Goal: Transaction & Acquisition: Subscribe to service/newsletter

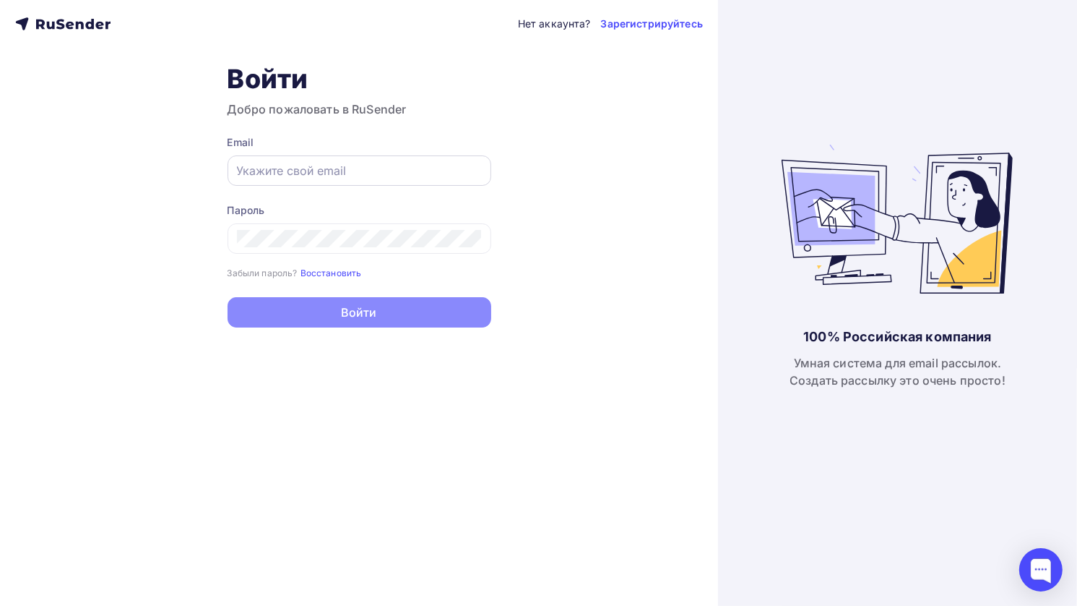
click at [235, 167] on div at bounding box center [360, 170] width 264 height 30
click at [418, 169] on input "text" at bounding box center [359, 170] width 245 height 17
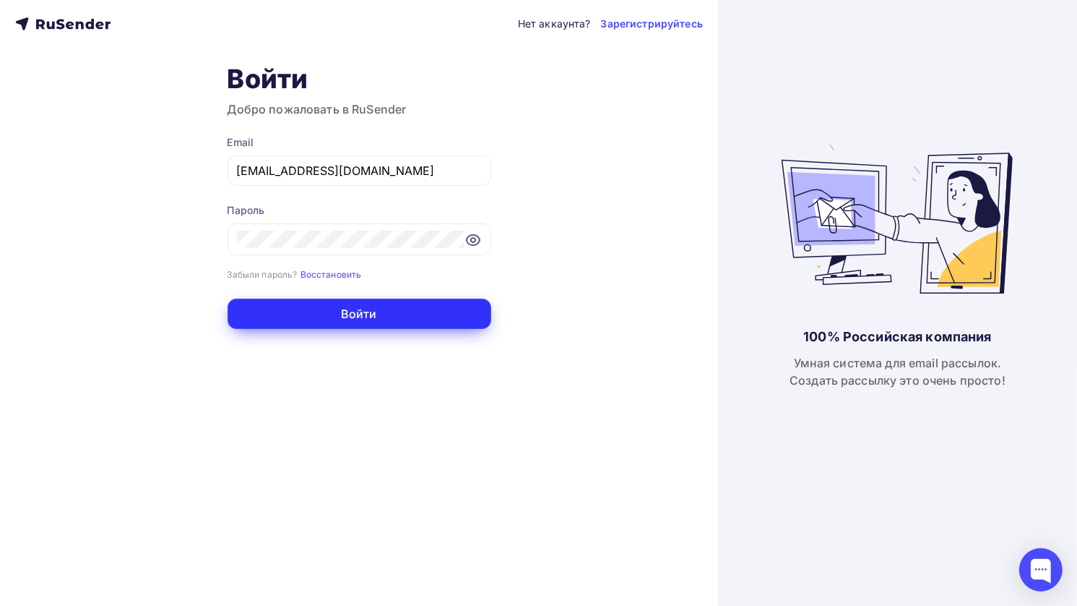
click at [438, 311] on button "Войти" at bounding box center [360, 313] width 264 height 30
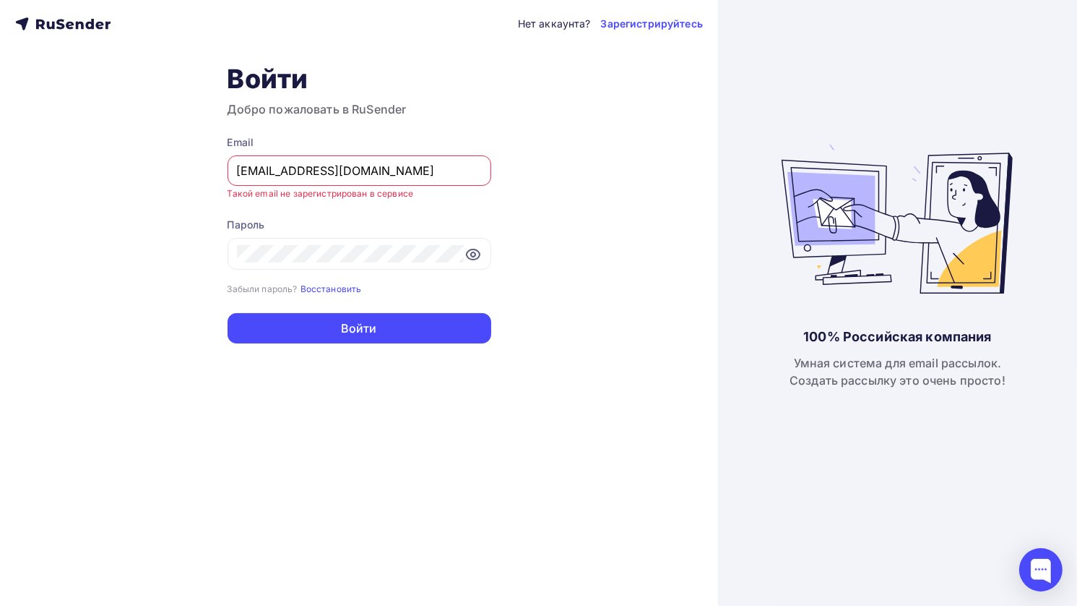
click at [418, 171] on input "[EMAIL_ADDRESS][DOMAIN_NAME]" at bounding box center [359, 170] width 245 height 17
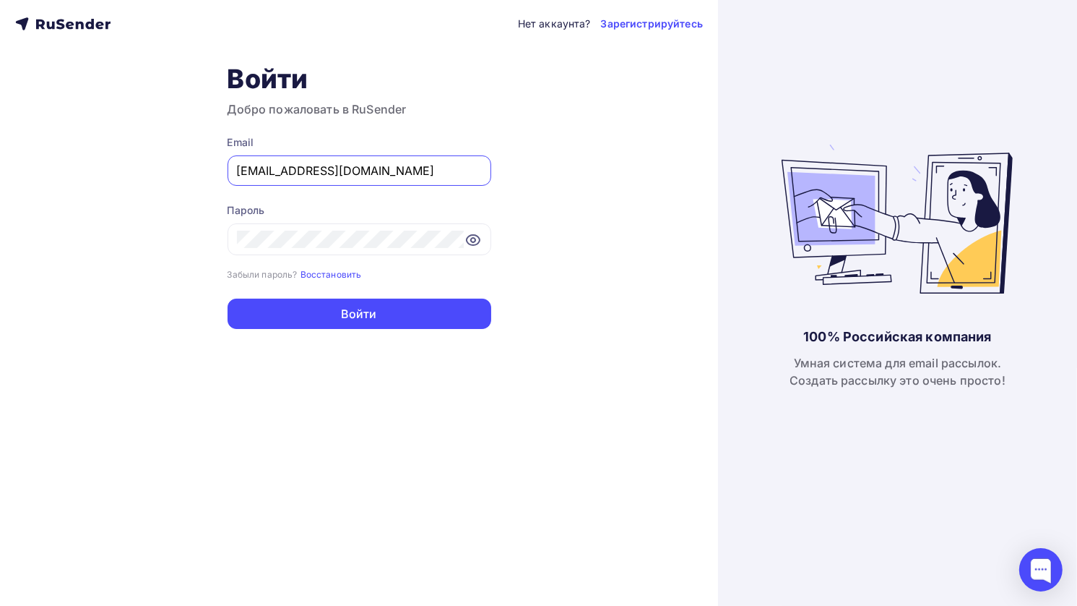
type input "[EMAIL_ADDRESS][DOMAIN_NAME]"
click at [426, 295] on form "Email [EMAIL_ADDRESS][DOMAIN_NAME] Пароль Забыли пароль? Восстановить Забыли па…" at bounding box center [360, 232] width 264 height 194
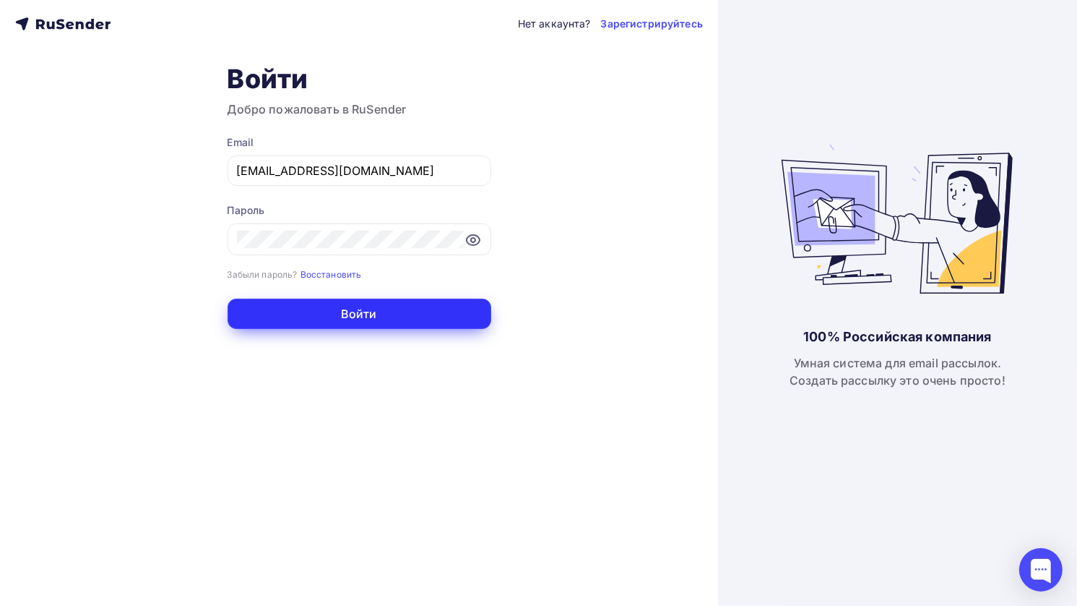
click at [415, 320] on button "Войти" at bounding box center [360, 313] width 264 height 30
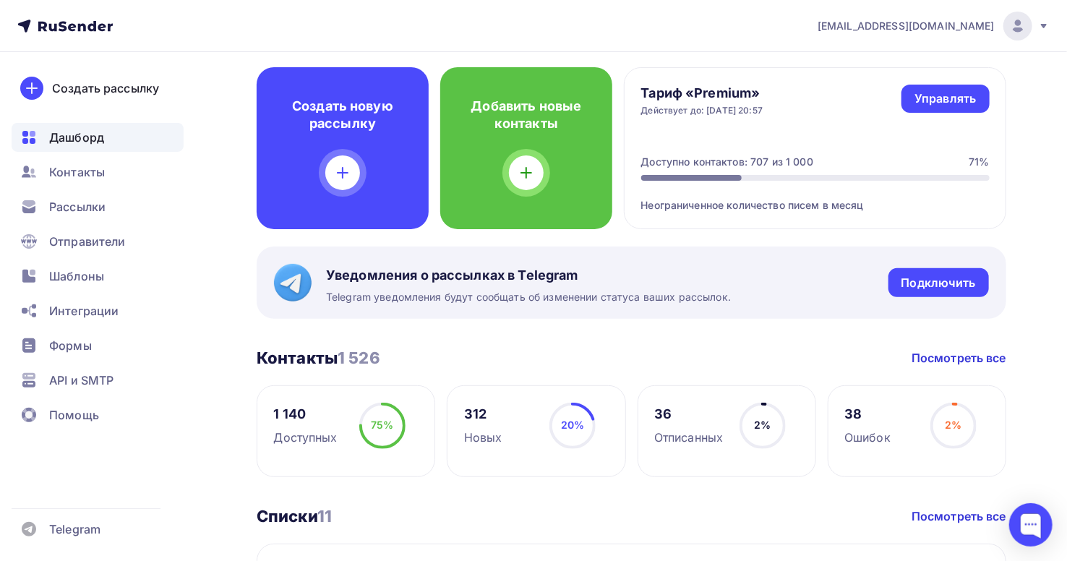
scroll to position [69, 0]
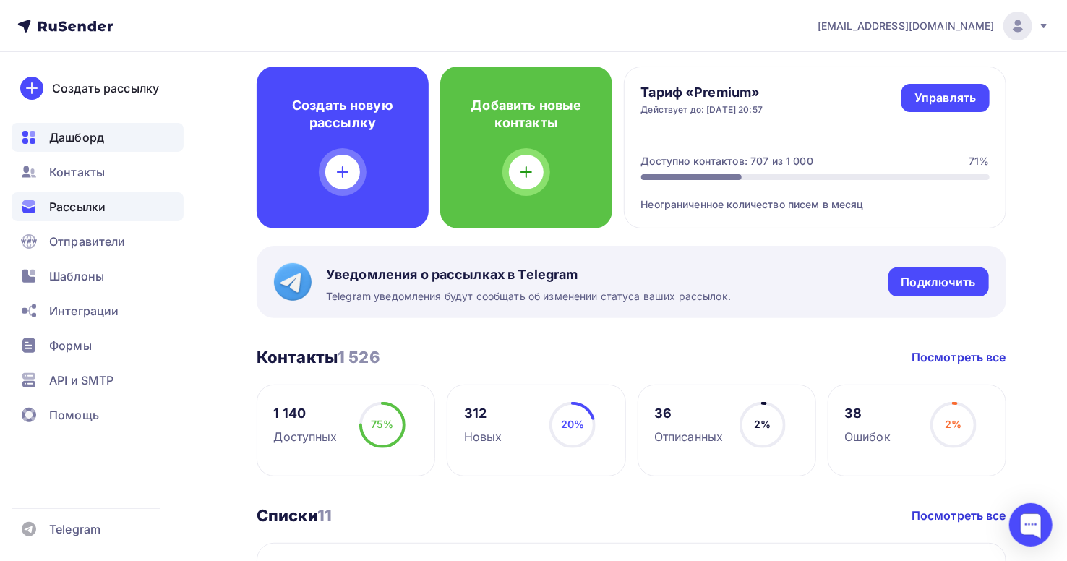
click at [55, 217] on div "Рассылки" at bounding box center [98, 206] width 172 height 29
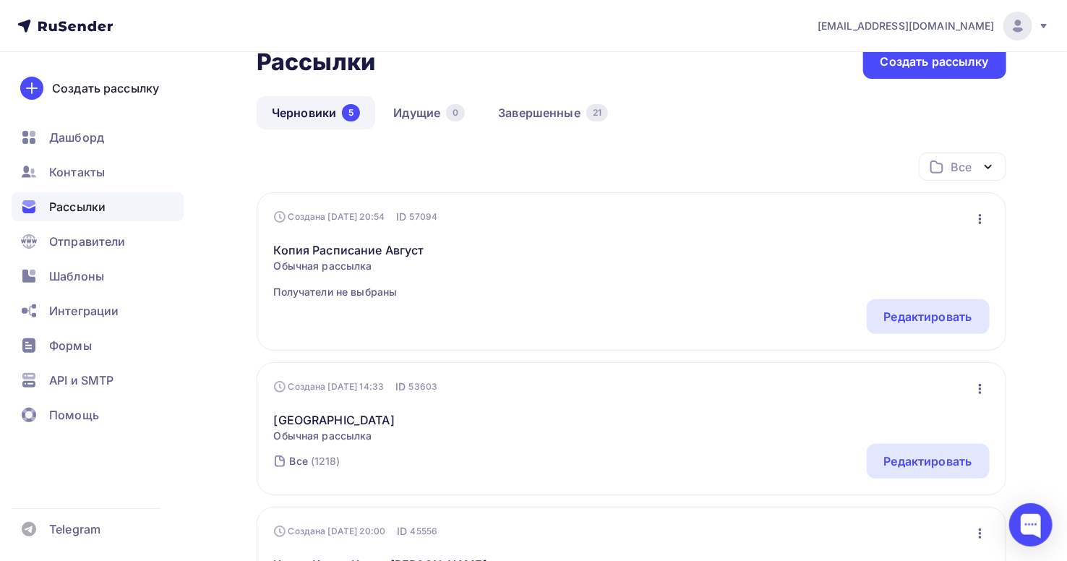
scroll to position [69, 0]
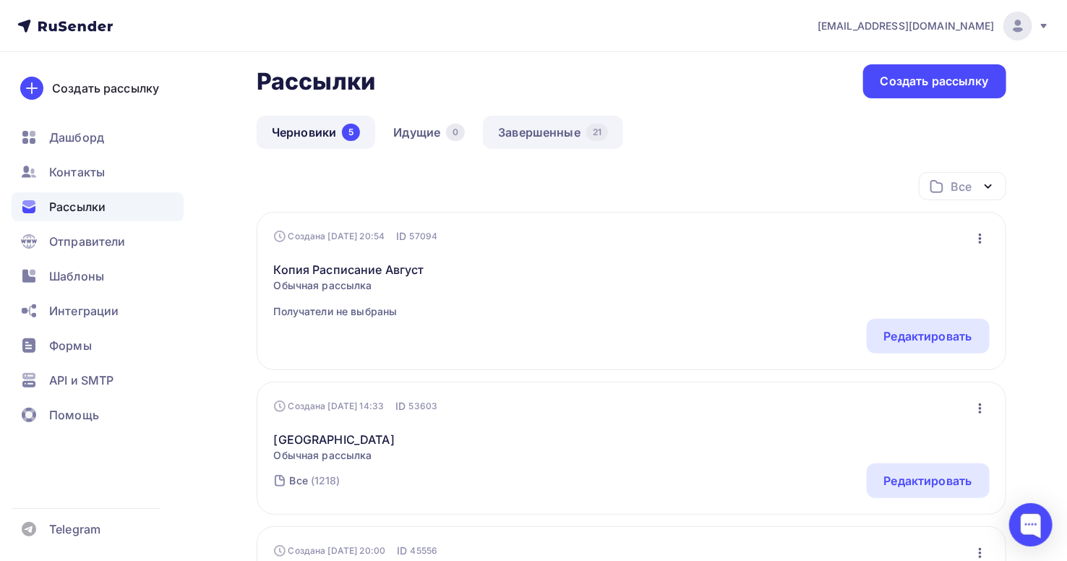
click at [569, 124] on link "Завершенные 21" at bounding box center [553, 132] width 140 height 33
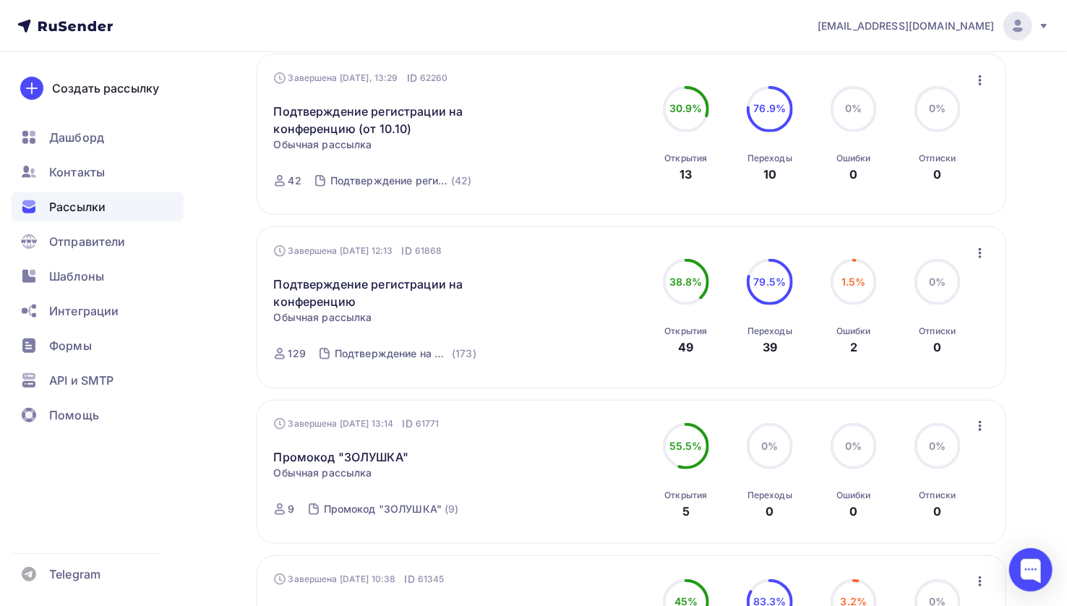
scroll to position [227, 0]
click at [693, 327] on div "Открытия" at bounding box center [685, 331] width 43 height 12
click at [693, 328] on div "Открытия" at bounding box center [685, 331] width 43 height 12
drag, startPoint x: 693, startPoint y: 328, endPoint x: 971, endPoint y: 332, distance: 278.2
click at [971, 332] on div "38.8% 38.8% Открытия 49 79.5% 79.5% Переходы 39 1.5% 1.5% Ошибки 2 0% 0% Отписк…" at bounding box center [812, 307] width 324 height 97
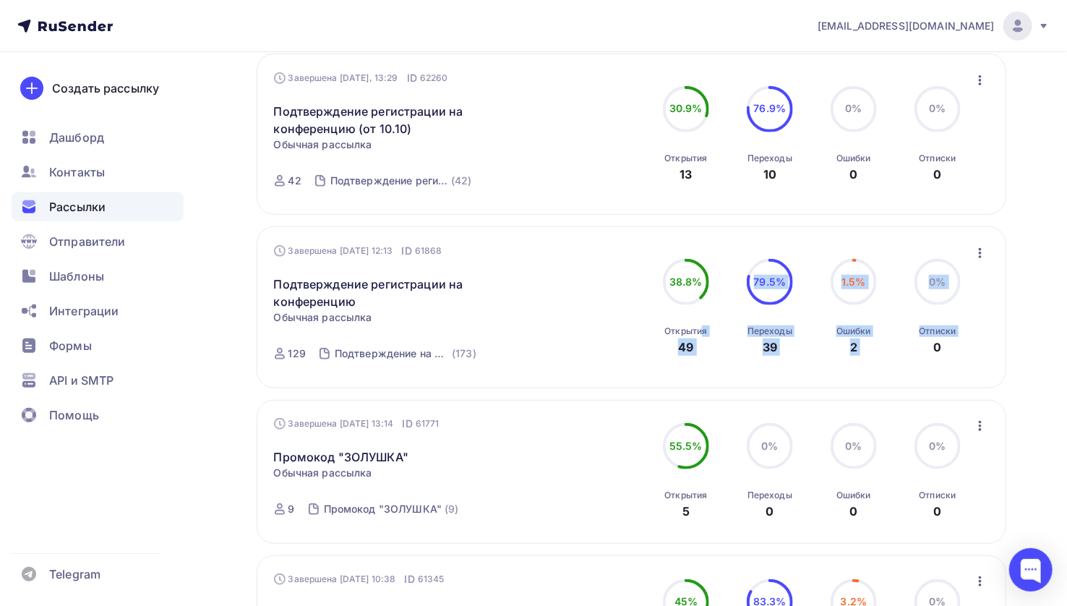
click at [971, 332] on div "0% 0% Отписки 0" at bounding box center [937, 307] width 72 height 97
click at [932, 332] on div "Отписки" at bounding box center [937, 331] width 37 height 12
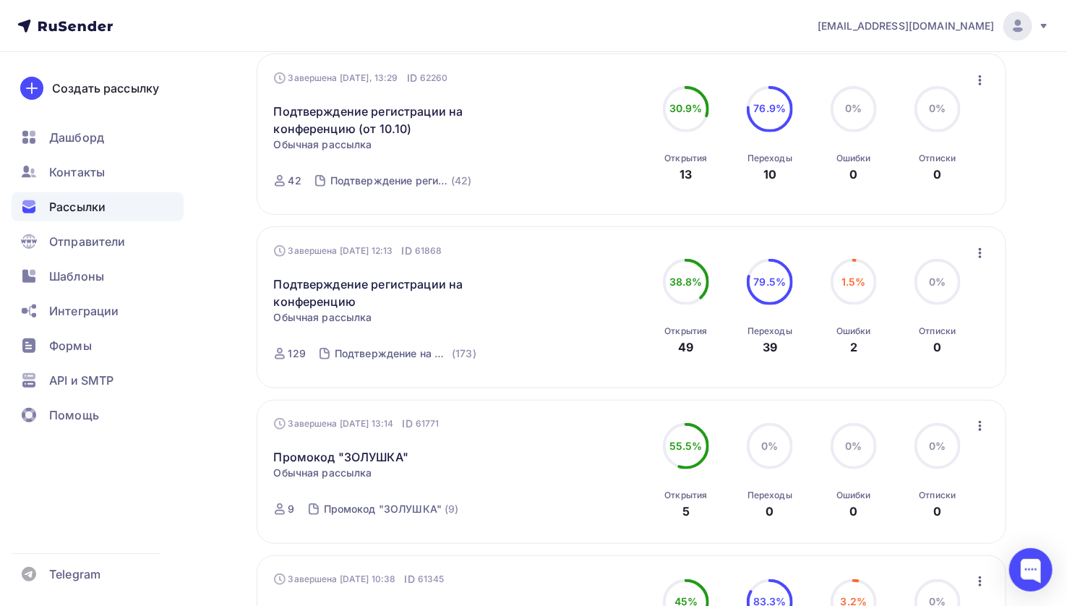
click at [932, 332] on div "Отписки" at bounding box center [937, 331] width 37 height 12
click at [867, 324] on div "Ошибки 2" at bounding box center [853, 335] width 35 height 39
click at [869, 340] on div "Ошибки 2" at bounding box center [853, 335] width 35 height 39
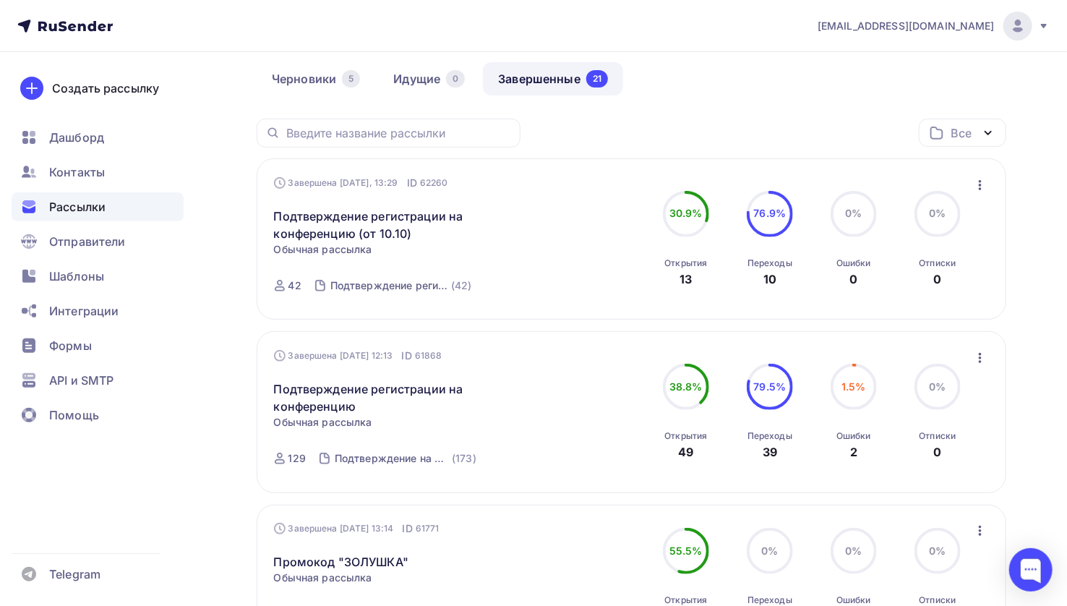
scroll to position [123, 0]
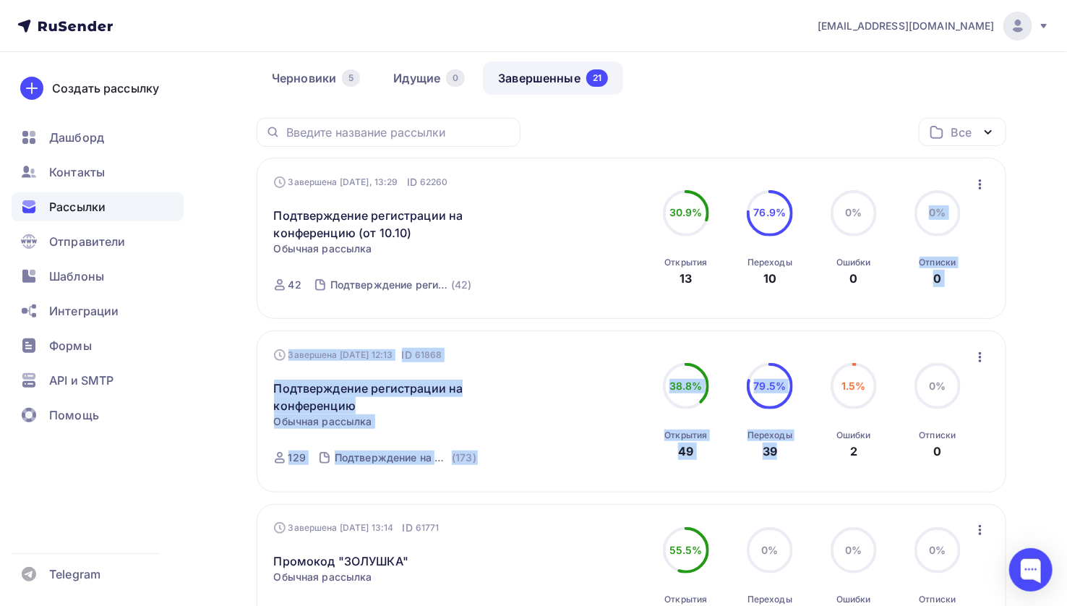
drag, startPoint x: 879, startPoint y: 345, endPoint x: 1077, endPoint y: 214, distance: 237.1
click at [1067, 214] on html "[EMAIL_ADDRESS][DOMAIN_NAME] Аккаунт Тарифы Выйти Создать рассылку [GEOGRAPHIC_…" at bounding box center [533, 180] width 1067 height 606
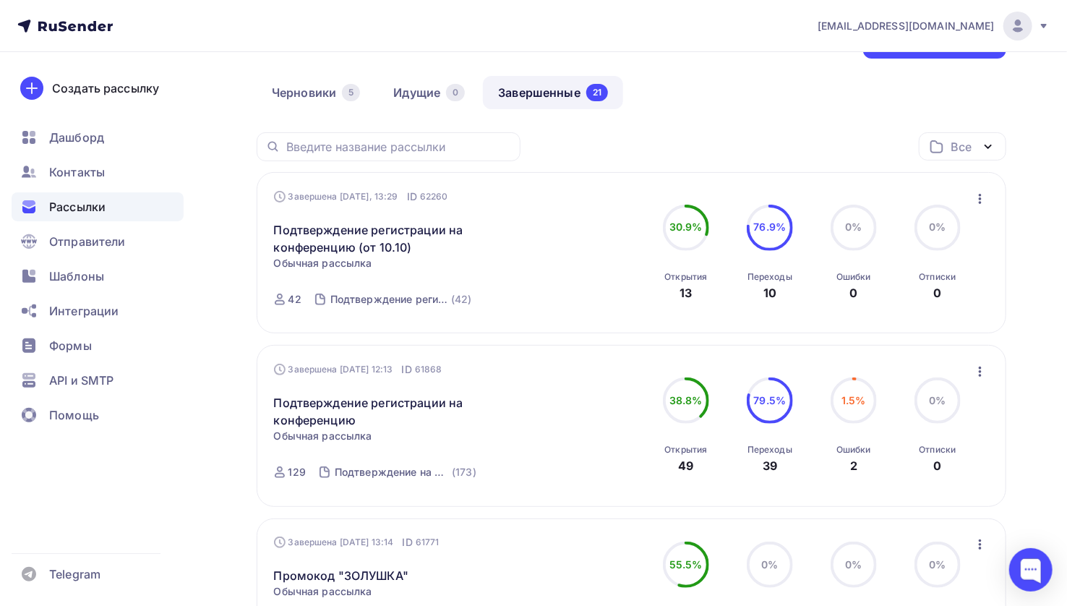
scroll to position [116, 0]
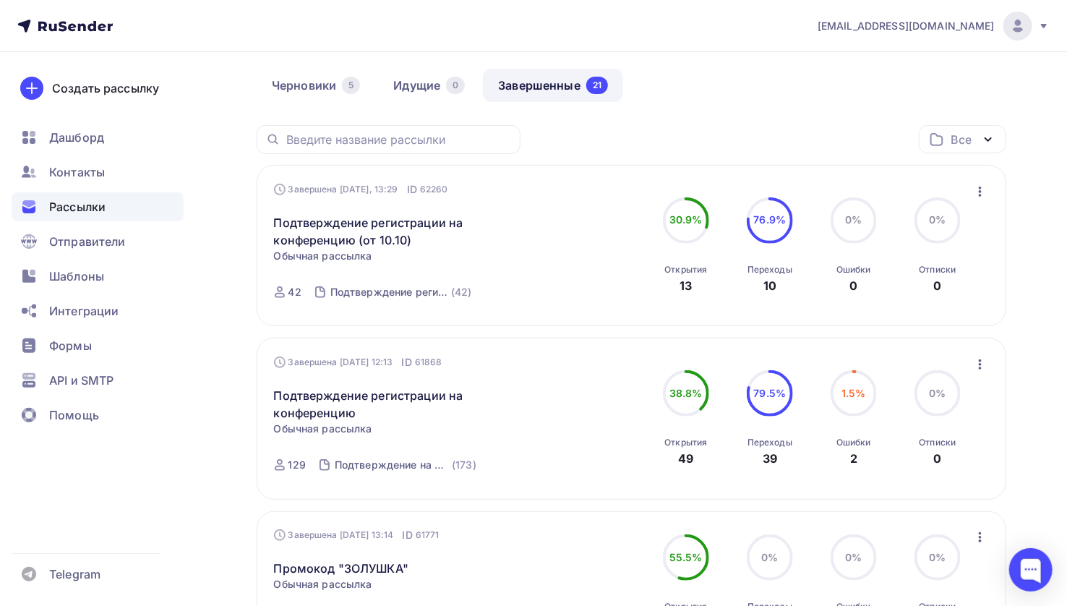
click at [973, 188] on icon "button" at bounding box center [979, 191] width 17 height 17
click at [973, 186] on icon "button" at bounding box center [979, 191] width 17 height 17
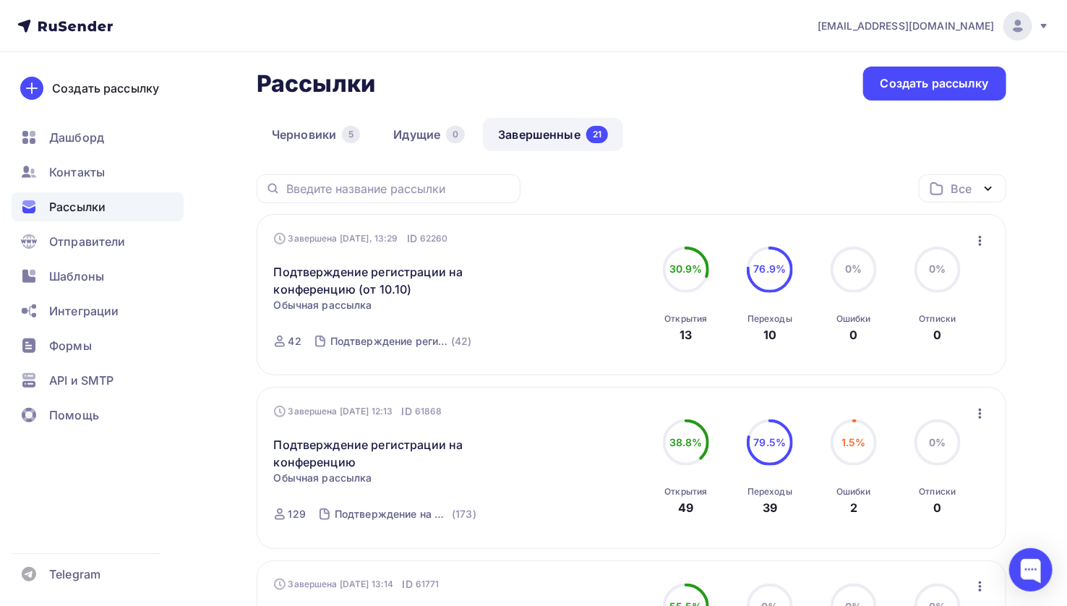
scroll to position [0, 0]
